Goal: Entertainment & Leisure: Consume media (video, audio)

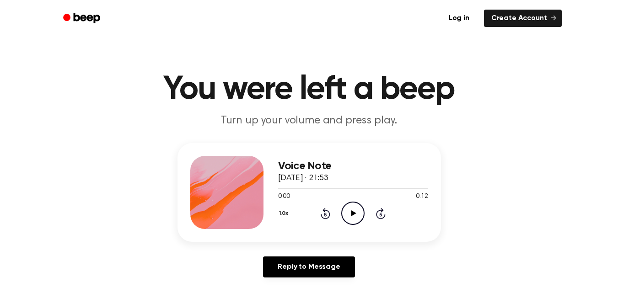
click at [349, 211] on icon "Play Audio" at bounding box center [352, 213] width 23 height 23
click at [275, 217] on div "Voice Note 1 October 2025 · 21:53 0:02 0:12 Your browser does not support the […" at bounding box center [310, 192] width 264 height 99
click at [292, 211] on div "1.0x Rewind 5 seconds Pause Audio Skip 5 seconds" at bounding box center [353, 213] width 150 height 23
click at [286, 214] on button "1.0x" at bounding box center [285, 214] width 14 height 16
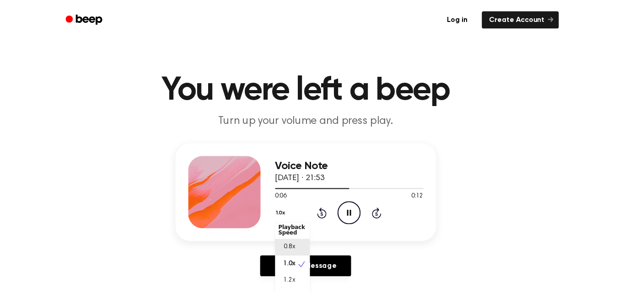
scroll to position [4, 0]
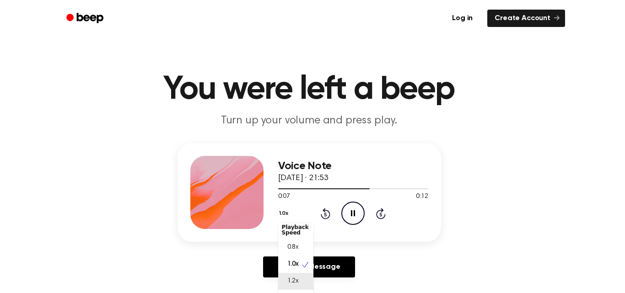
click at [301, 285] on div "1.2x" at bounding box center [295, 281] width 35 height 17
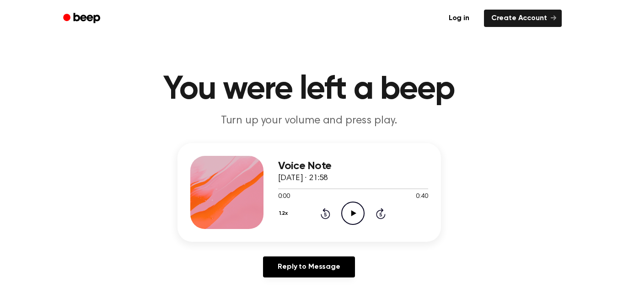
click at [354, 216] on icon "Play Audio" at bounding box center [352, 213] width 23 height 23
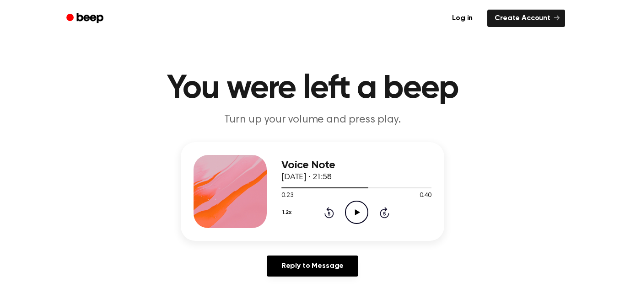
click at [281, 212] on button "1.2x" at bounding box center [287, 213] width 13 height 16
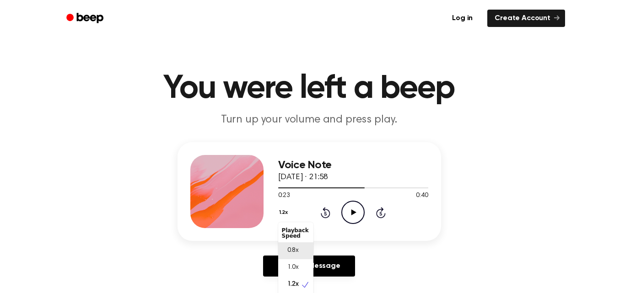
click at [300, 253] on div "0.8x" at bounding box center [295, 251] width 35 height 17
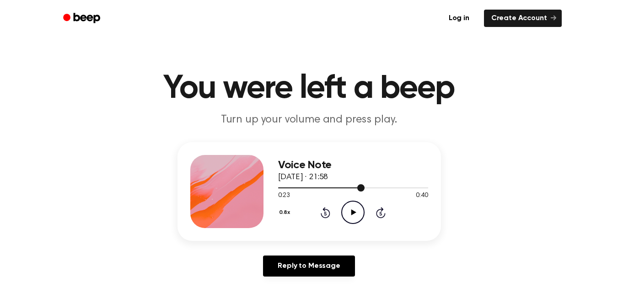
click at [279, 189] on div at bounding box center [353, 187] width 150 height 7
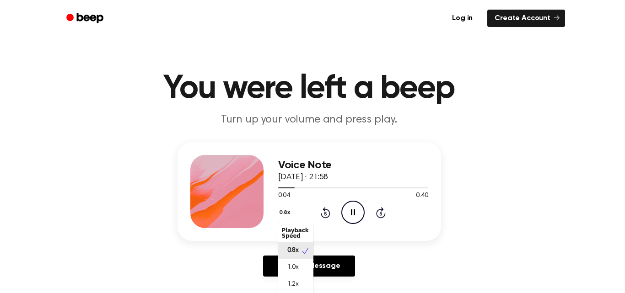
click at [287, 216] on button "0.8x" at bounding box center [286, 213] width 16 height 16
click at [310, 270] on div "1.0x" at bounding box center [295, 267] width 35 height 17
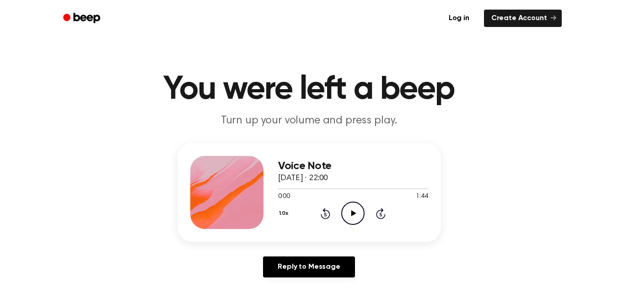
click at [359, 209] on icon "Play Audio" at bounding box center [352, 213] width 23 height 23
